Goal: Task Accomplishment & Management: Manage account settings

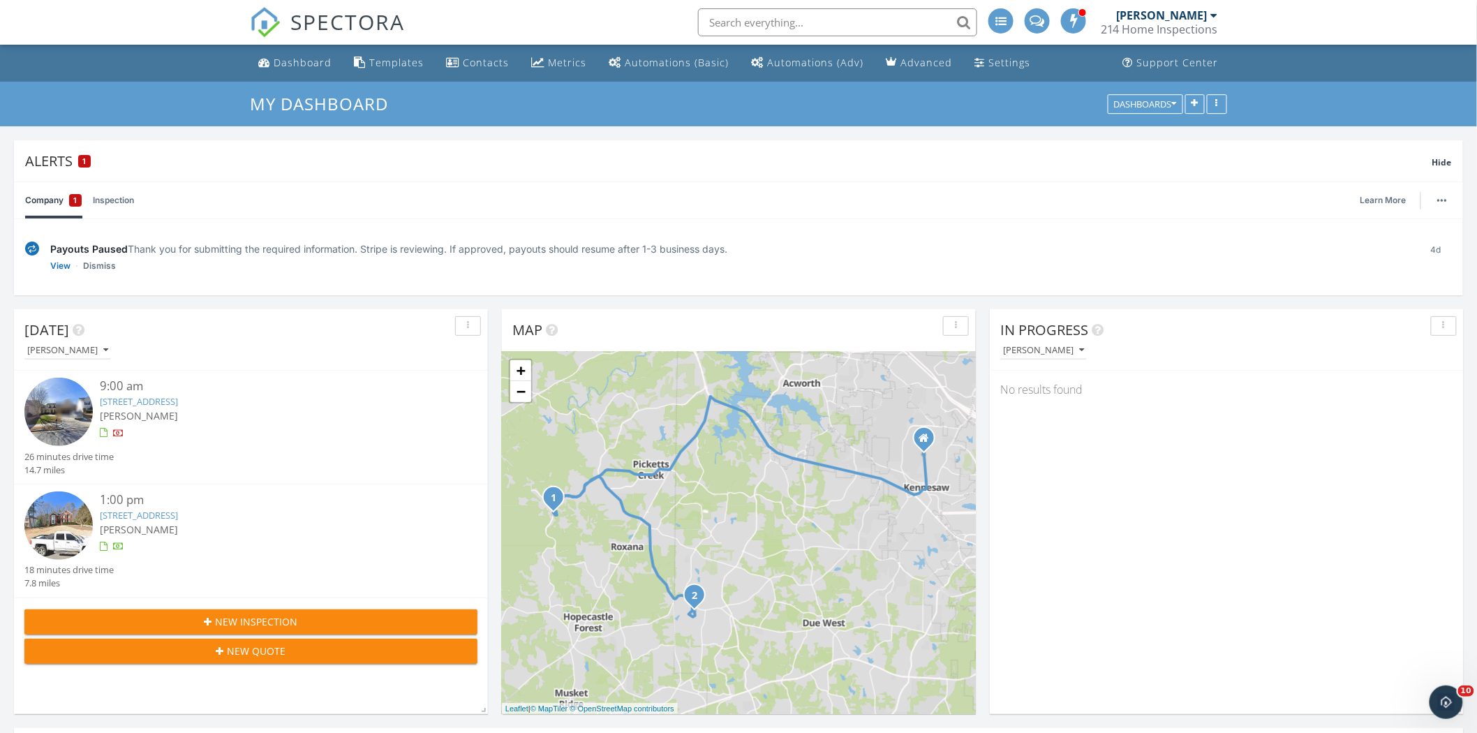
click at [178, 513] on link "691 Braidwood Terrace NW, Acworth, GA 30101" at bounding box center [139, 515] width 78 height 13
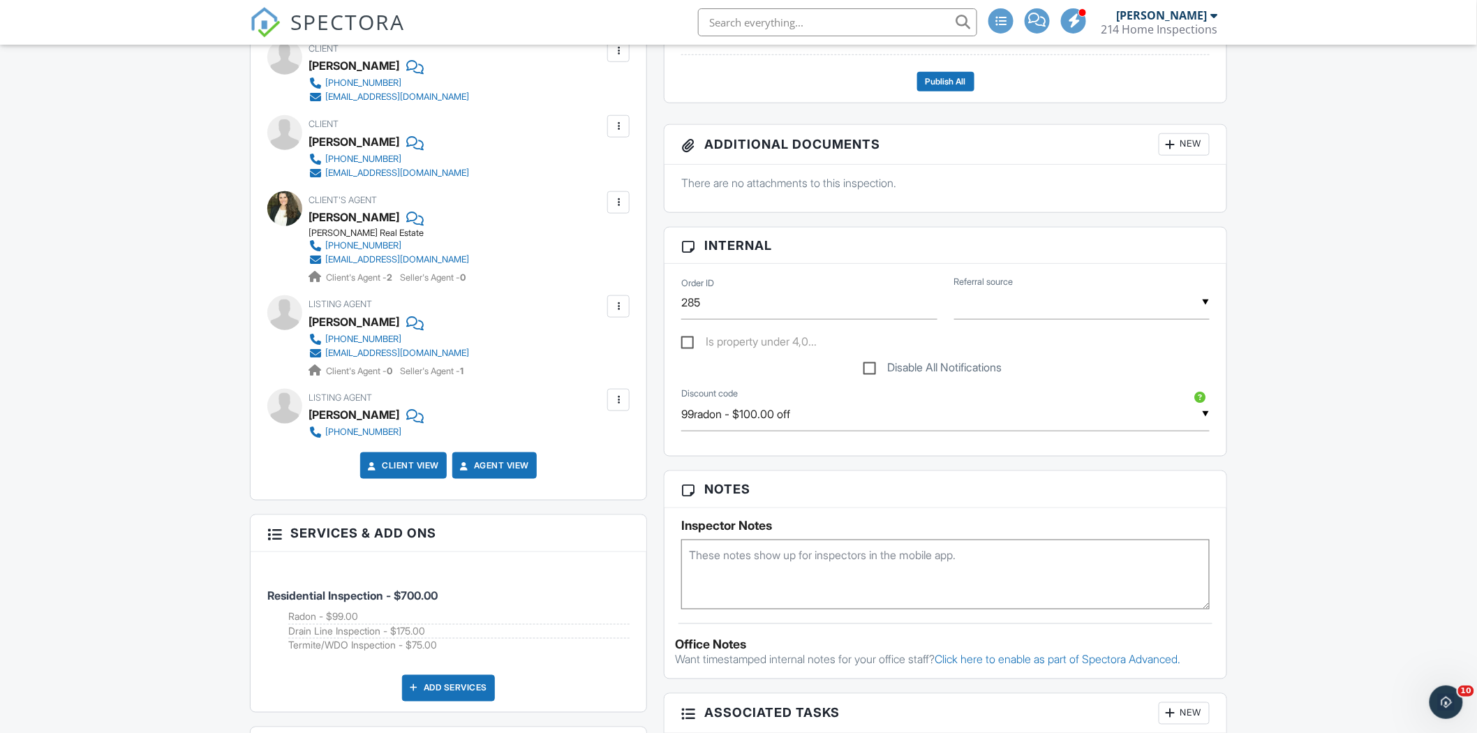
scroll to position [465, 0]
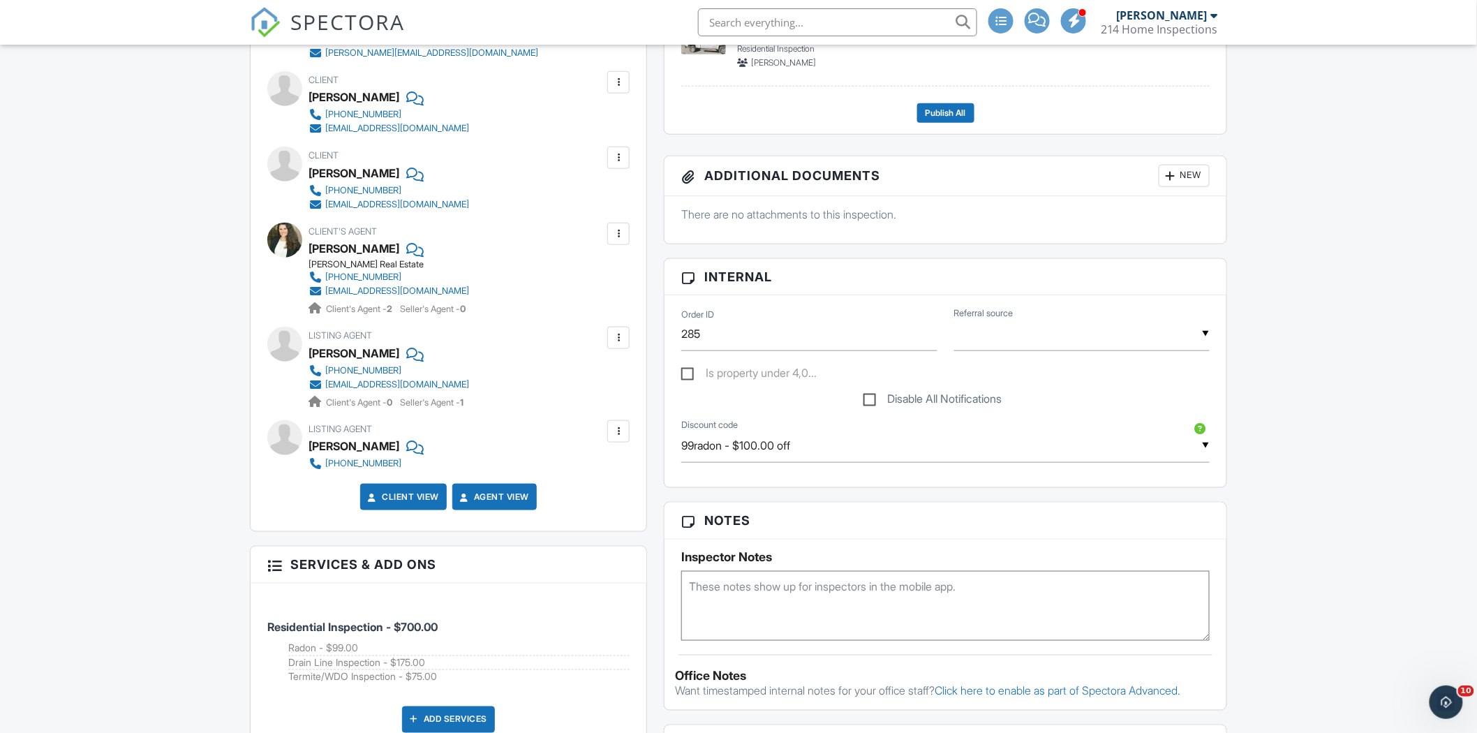
click at [827, 597] on textarea at bounding box center [945, 606] width 529 height 70
paste textarea "2668843"
type textarea "2668843"
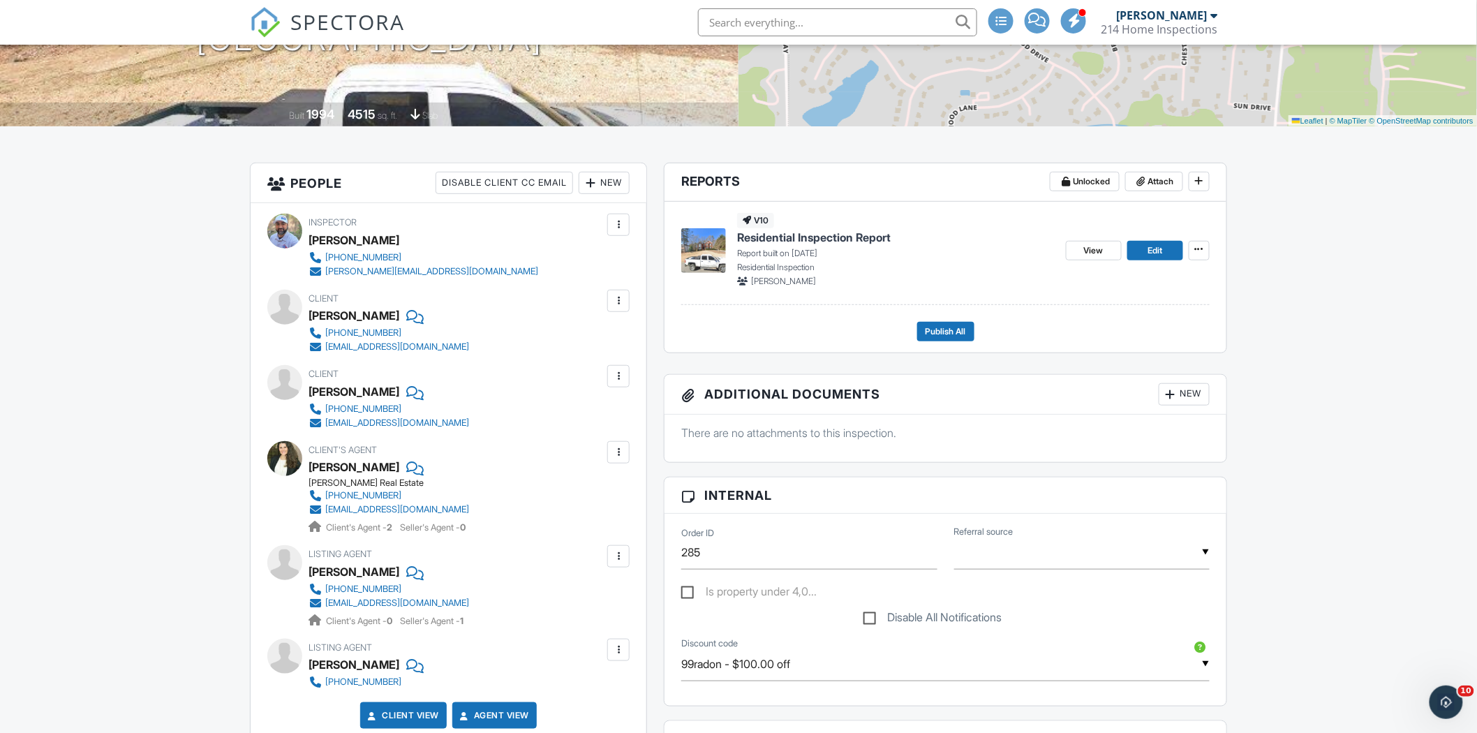
scroll to position [0, 0]
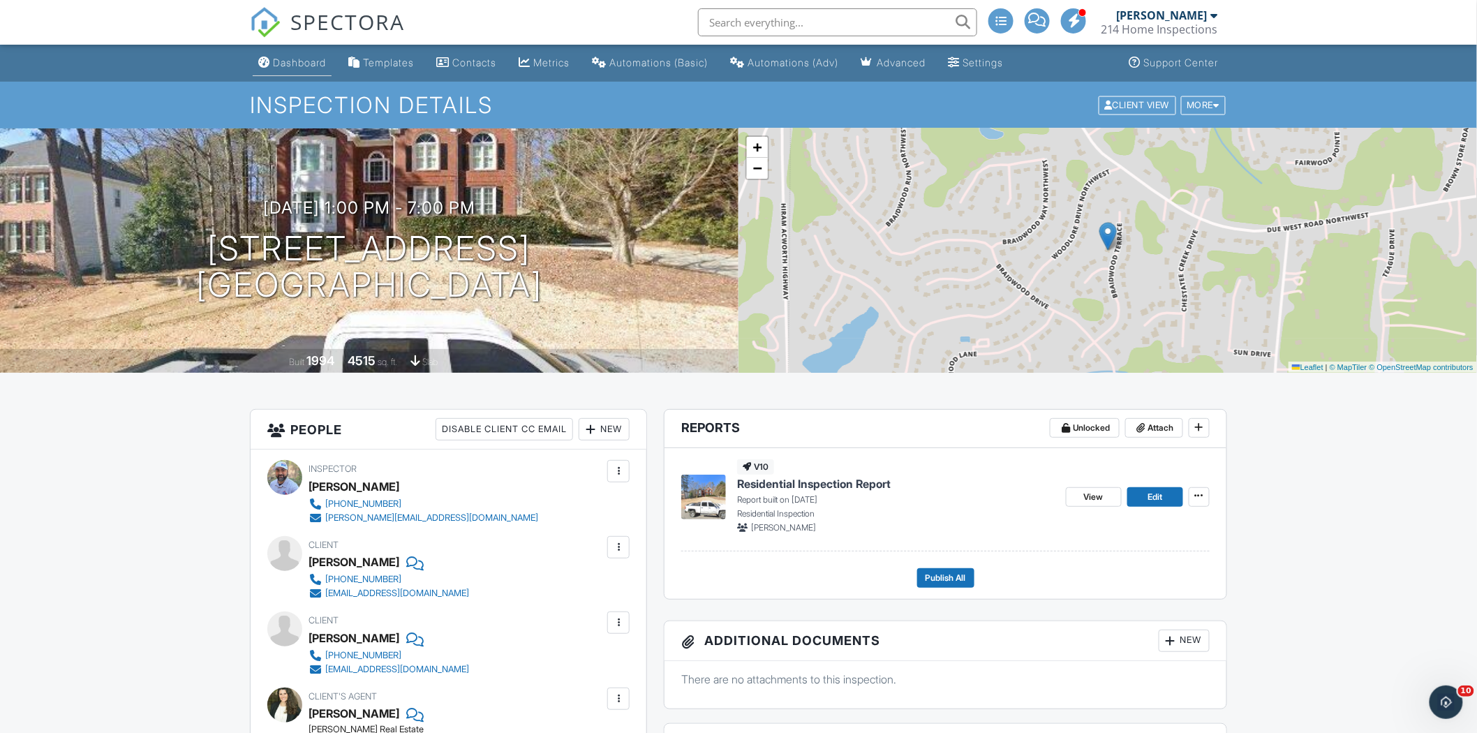
click at [311, 61] on div "Dashboard" at bounding box center [299, 63] width 53 height 12
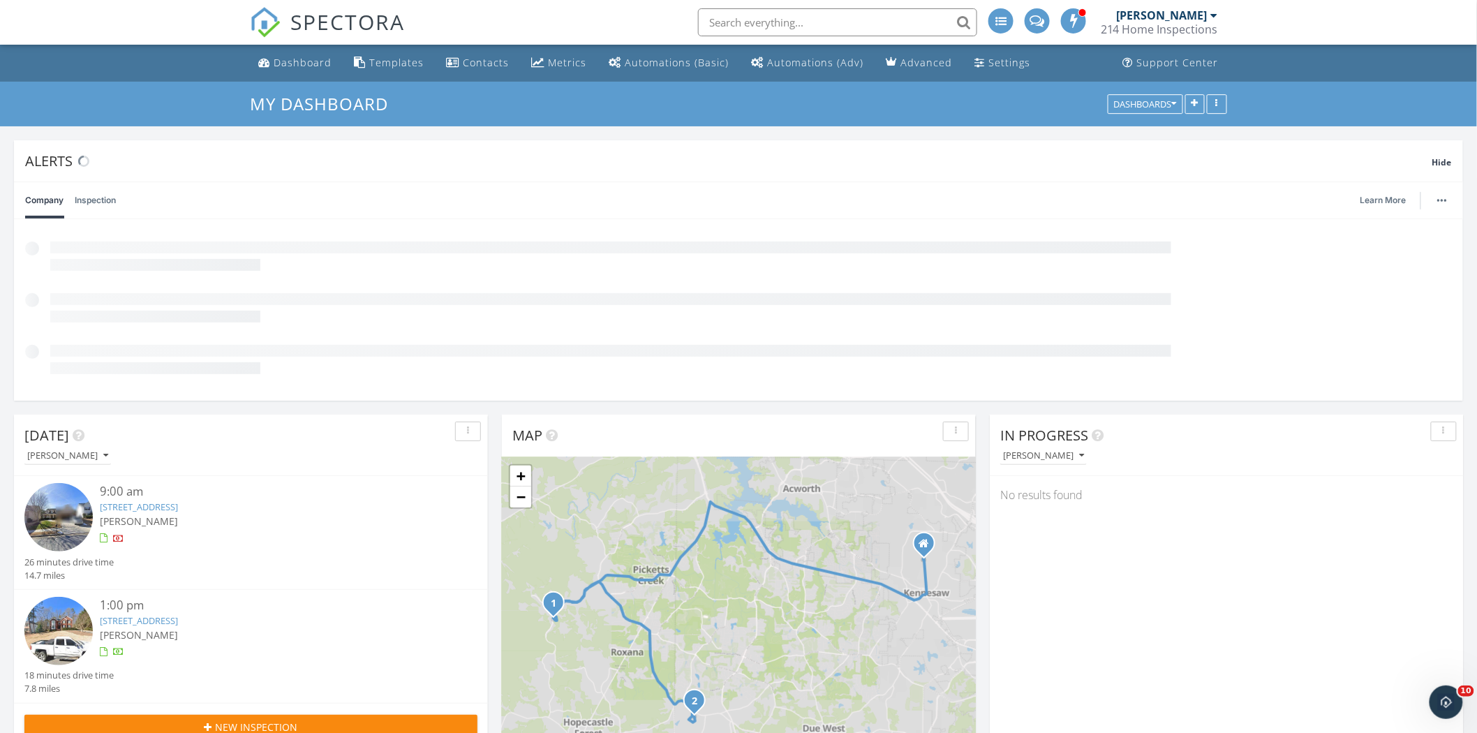
click at [178, 501] on link "349 Fieldstone Ln, Dallas, GA 30132" at bounding box center [139, 507] width 78 height 13
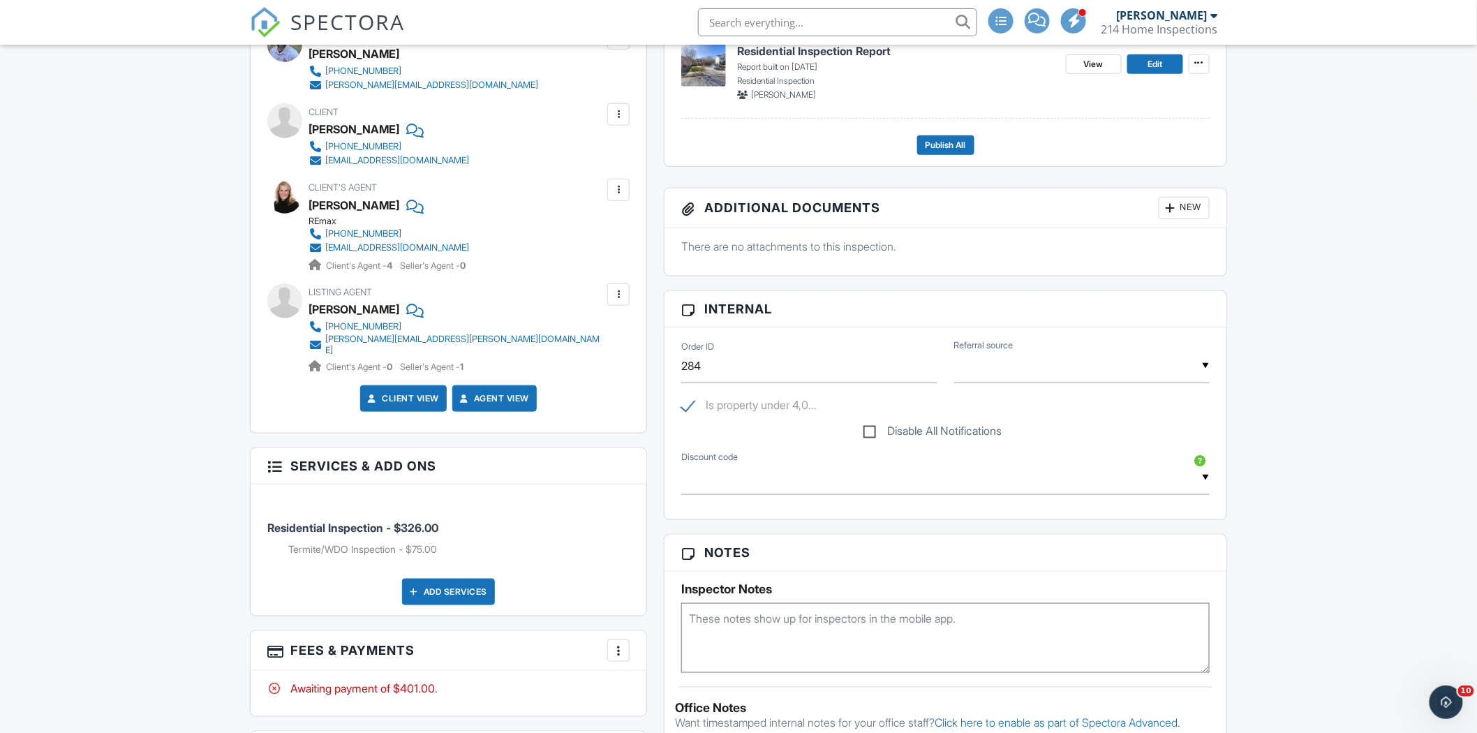
scroll to position [465, 0]
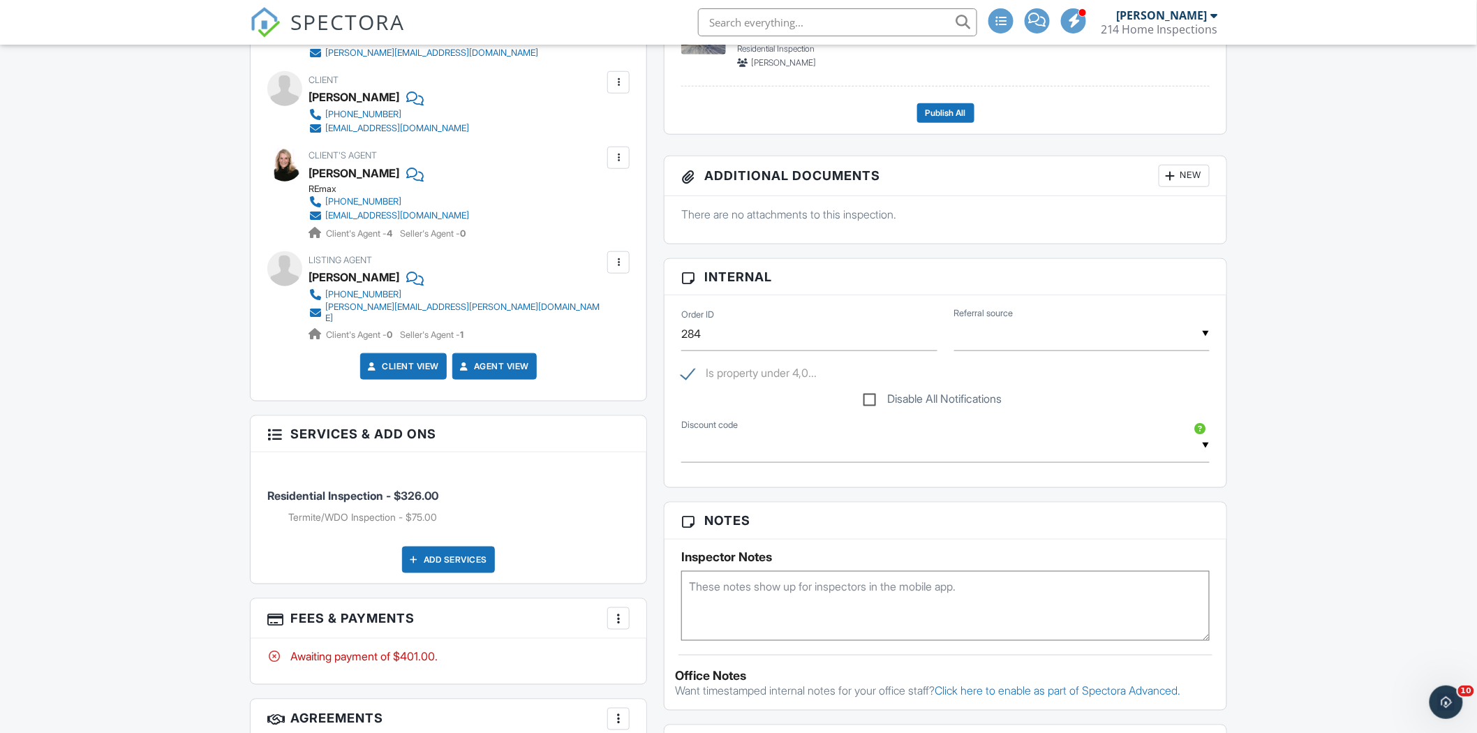
click at [745, 587] on textarea at bounding box center [945, 606] width 529 height 70
paste textarea "8622030"
type textarea "8622030"
click at [1230, 554] on div "Reports Locked Attach New Residential Inspection Report Residential Inspection …" at bounding box center [946, 541] width 580 height 1194
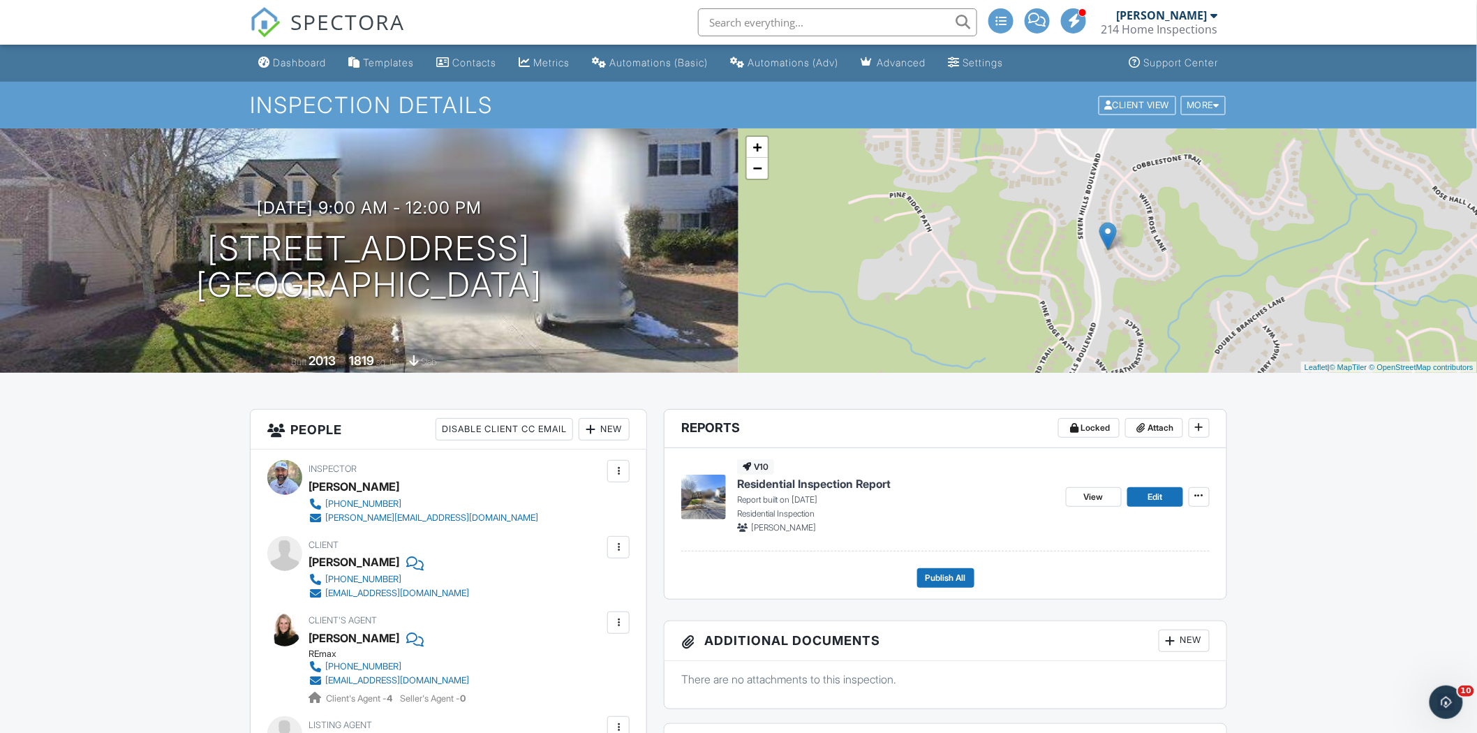
click at [770, 170] on div "+ − Leaflet | © MapTiler © OpenStreetMap contributors" at bounding box center [1108, 250] width 739 height 244
click at [759, 171] on link "−" at bounding box center [757, 168] width 21 height 21
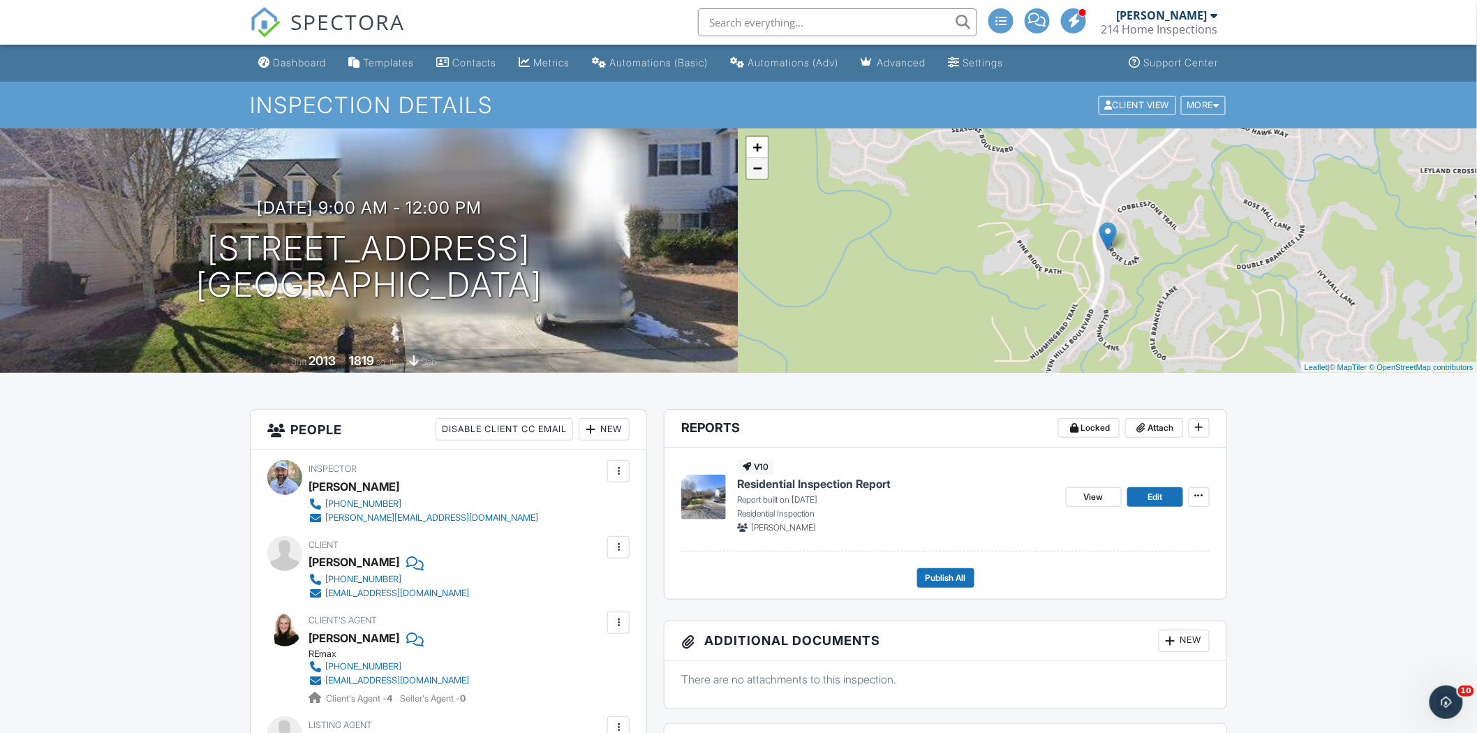
click at [759, 171] on link "−" at bounding box center [757, 168] width 21 height 21
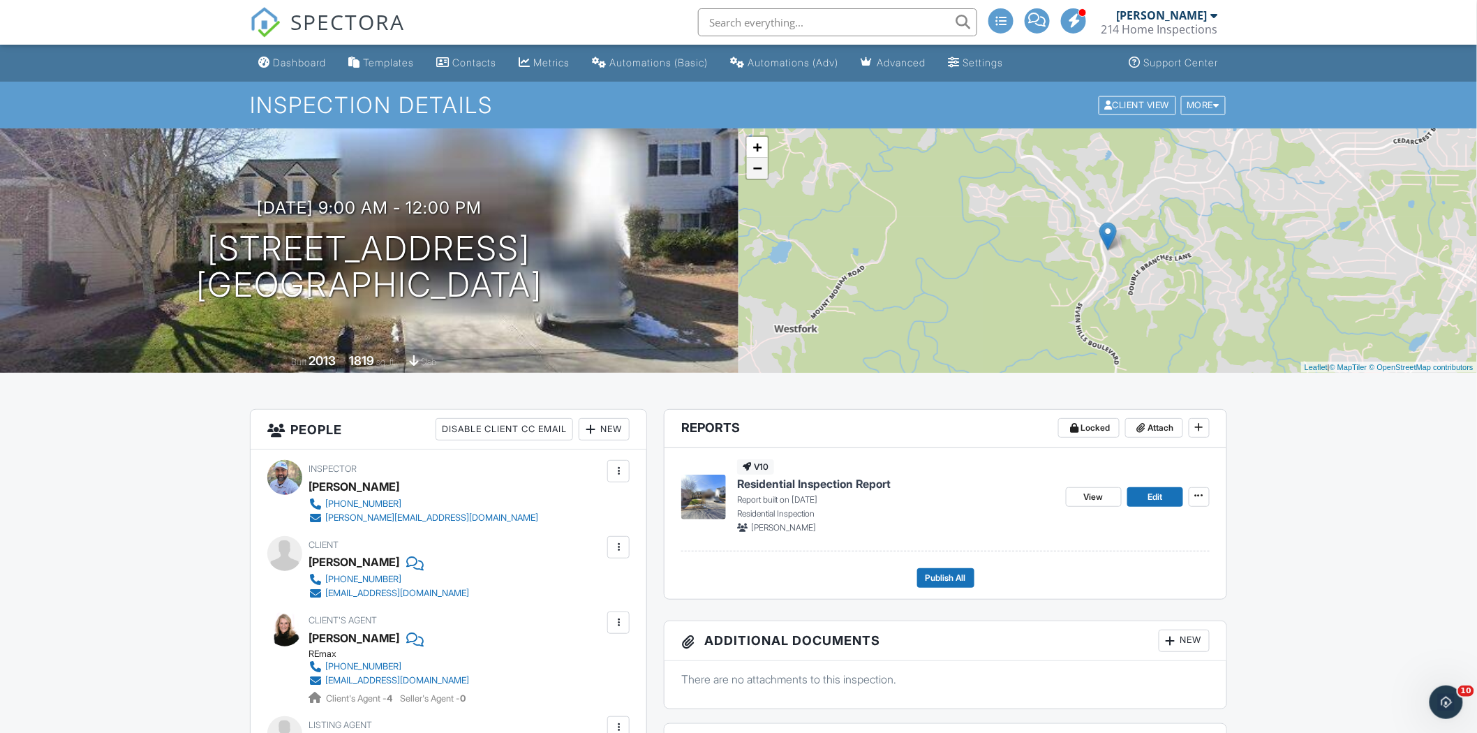
click at [759, 171] on link "−" at bounding box center [757, 168] width 21 height 21
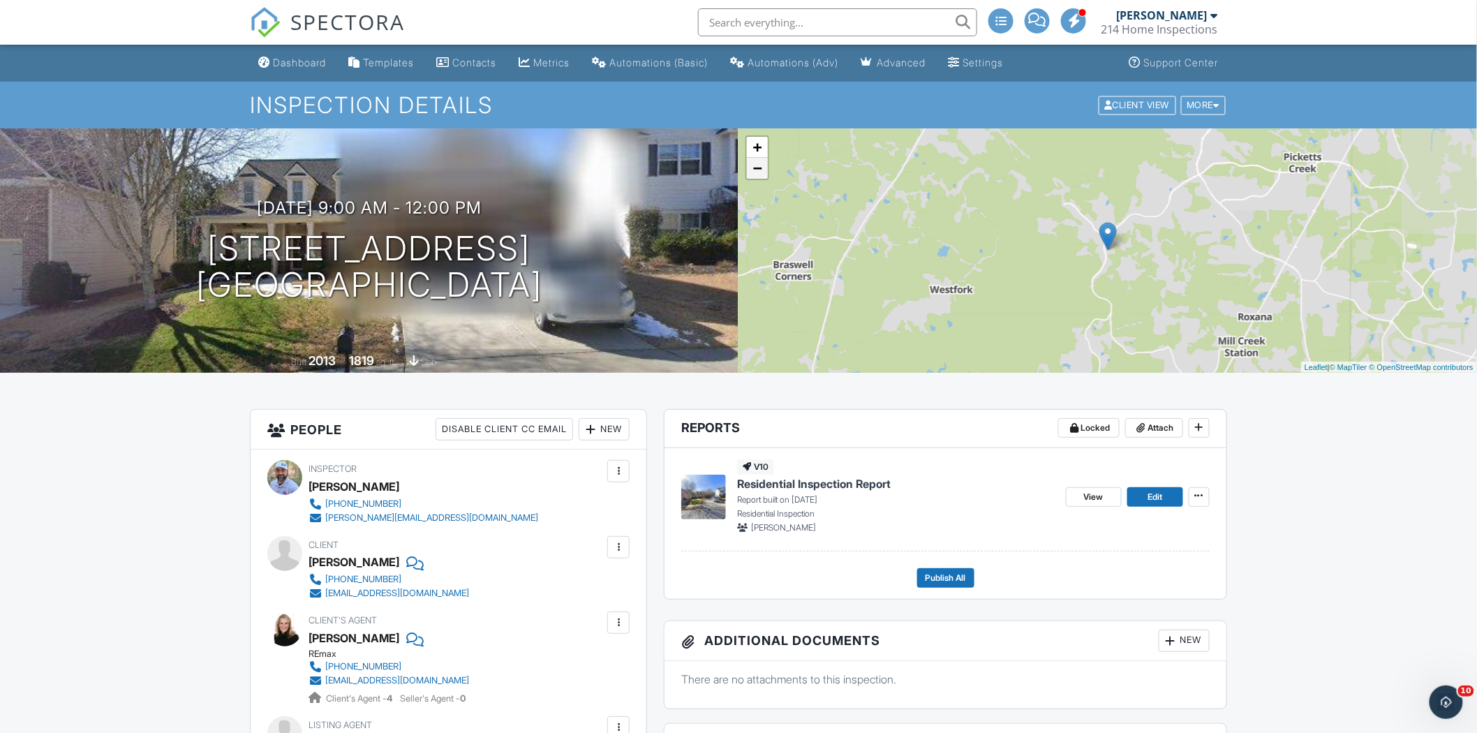
click at [760, 171] on link "−" at bounding box center [757, 168] width 21 height 21
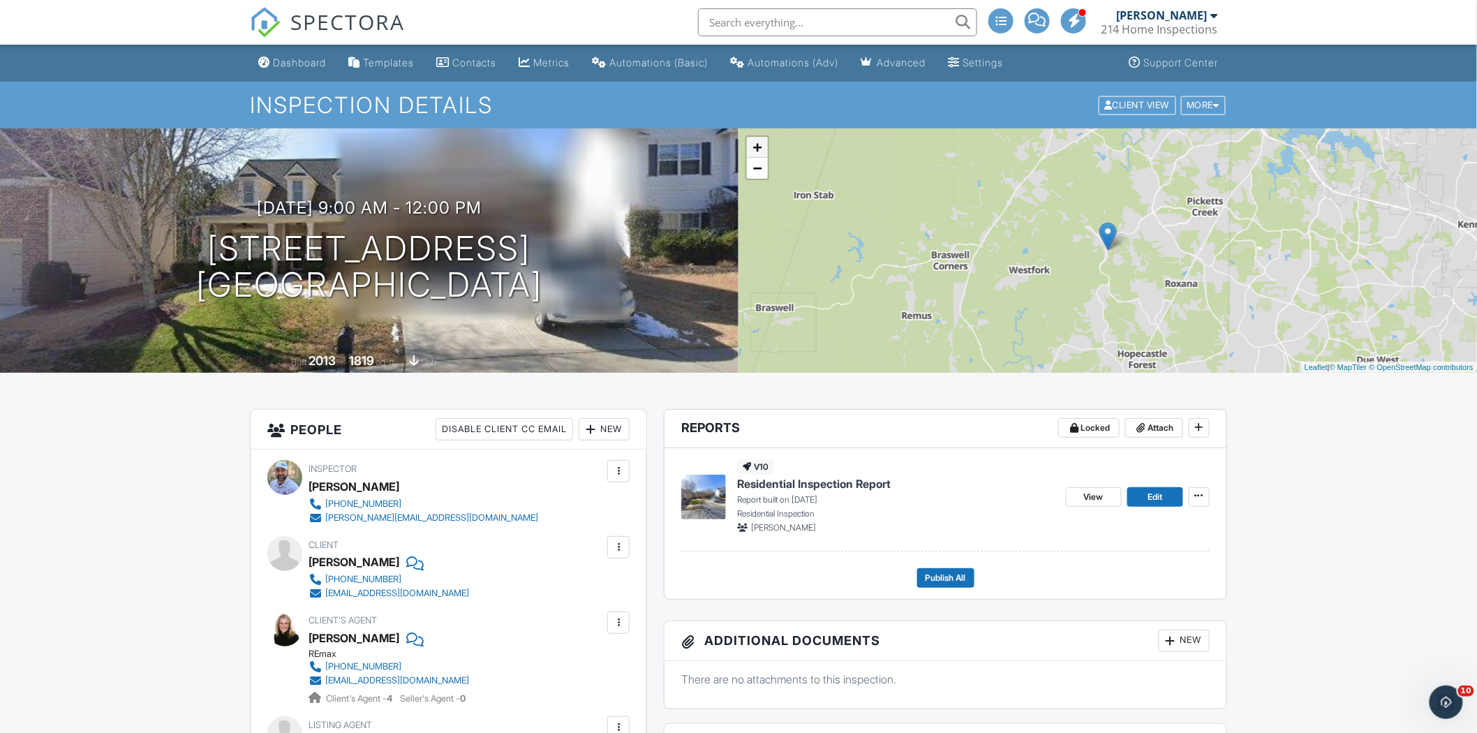
click at [762, 148] on link "+" at bounding box center [757, 147] width 21 height 21
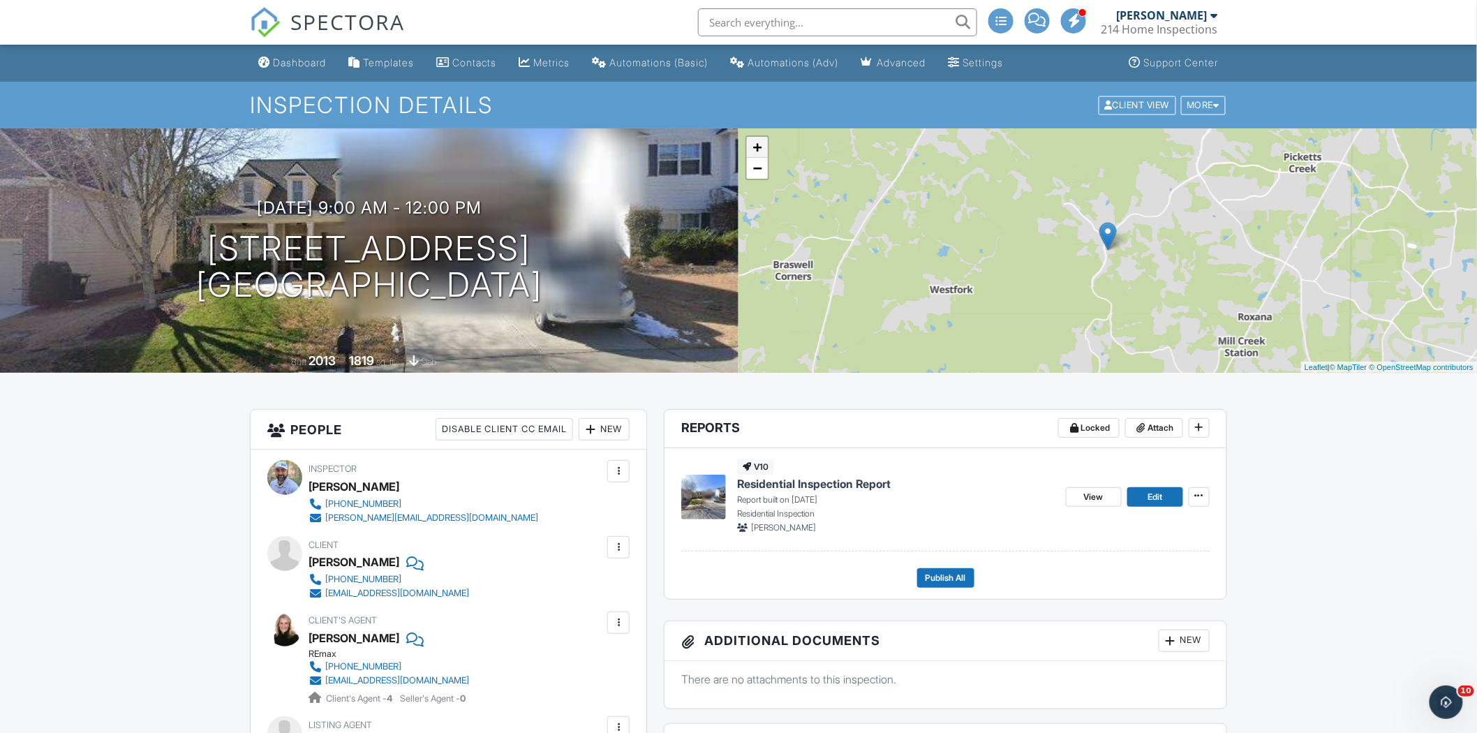
click at [762, 148] on link "+" at bounding box center [757, 147] width 21 height 21
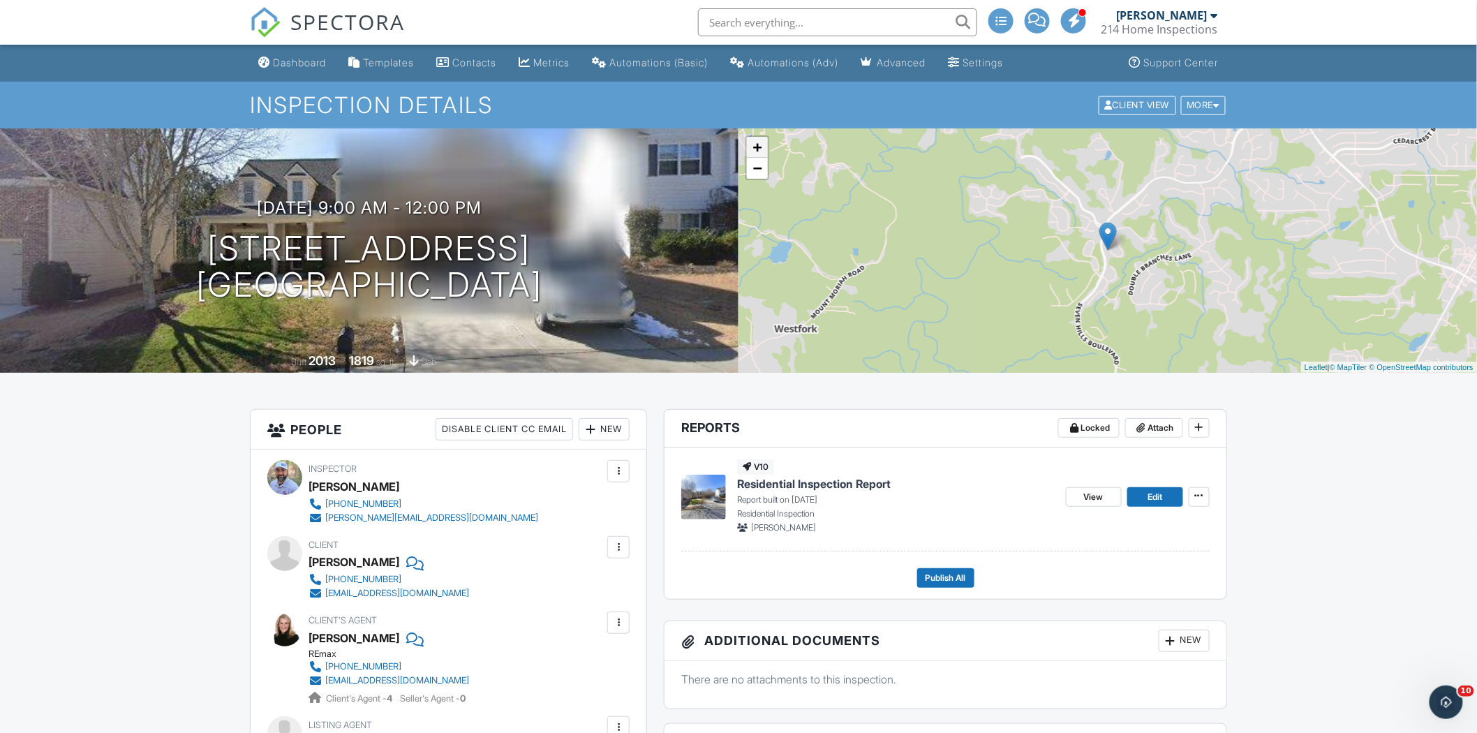
click at [762, 148] on link "+" at bounding box center [757, 147] width 21 height 21
